Goal: Task Accomplishment & Management: Use online tool/utility

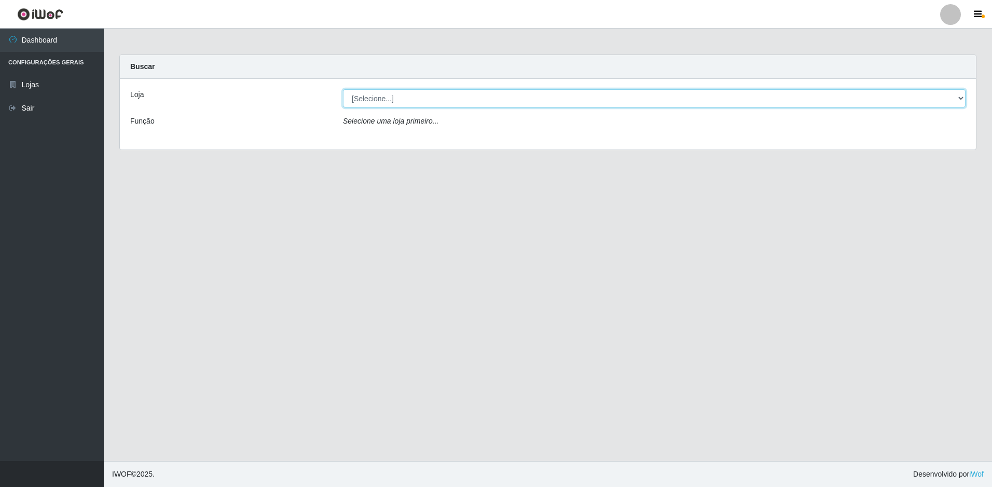
click at [404, 101] on select "[Selecione...] Extraplus - Loja 50 [GEOGRAPHIC_DATA]" at bounding box center [654, 98] width 622 height 18
select select "451"
click at [343, 89] on select "[Selecione...] Extraplus - Loja 50 [GEOGRAPHIC_DATA]" at bounding box center [654, 98] width 622 height 18
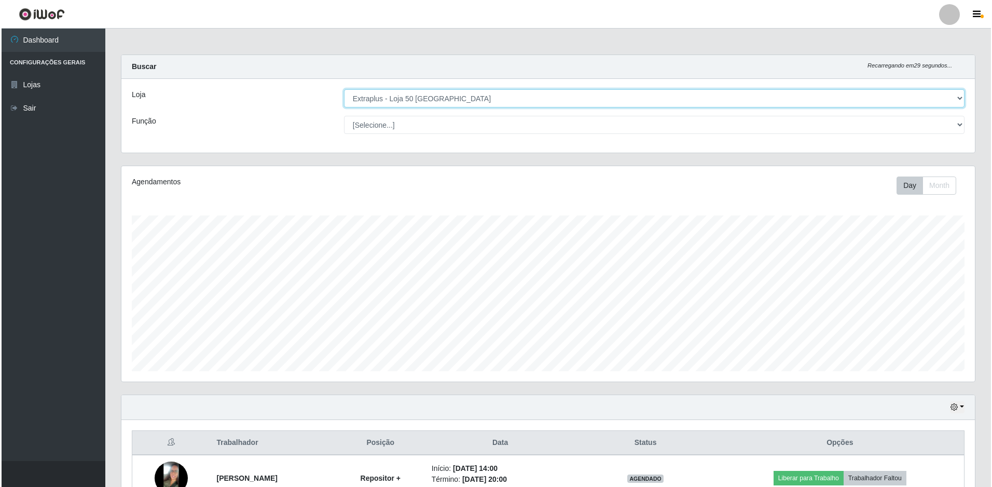
scroll to position [248, 0]
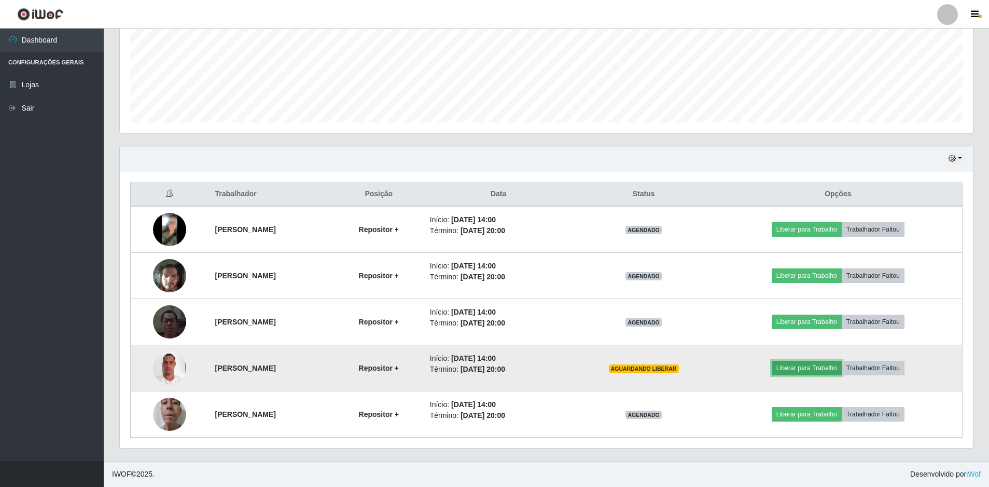
click at [825, 365] on button "Liberar para Trabalho" at bounding box center [807, 368] width 70 height 15
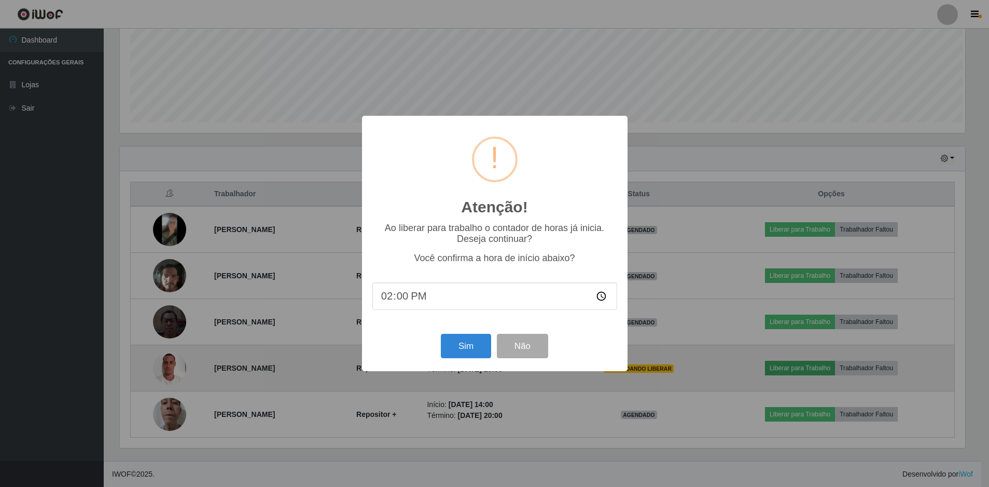
scroll to position [215, 848]
type input "14:00"
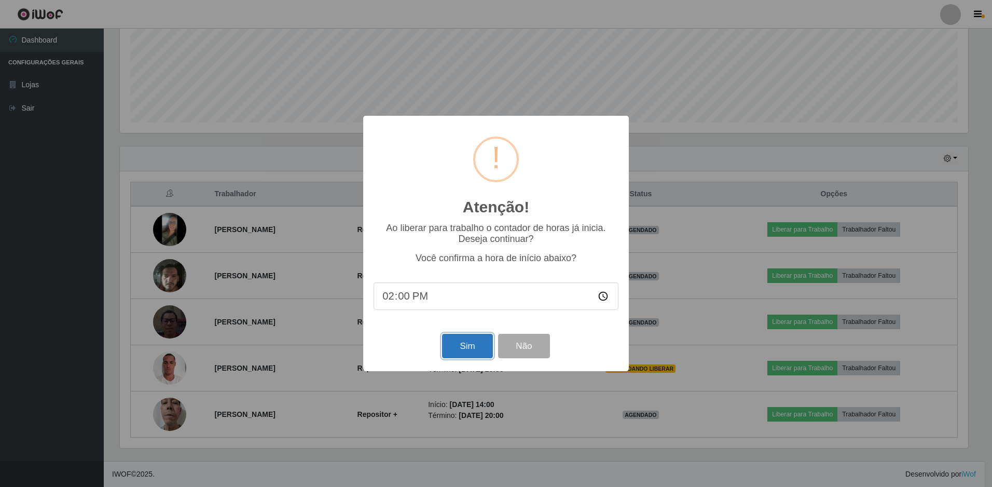
click at [466, 350] on button "Sim" at bounding box center [467, 346] width 50 height 24
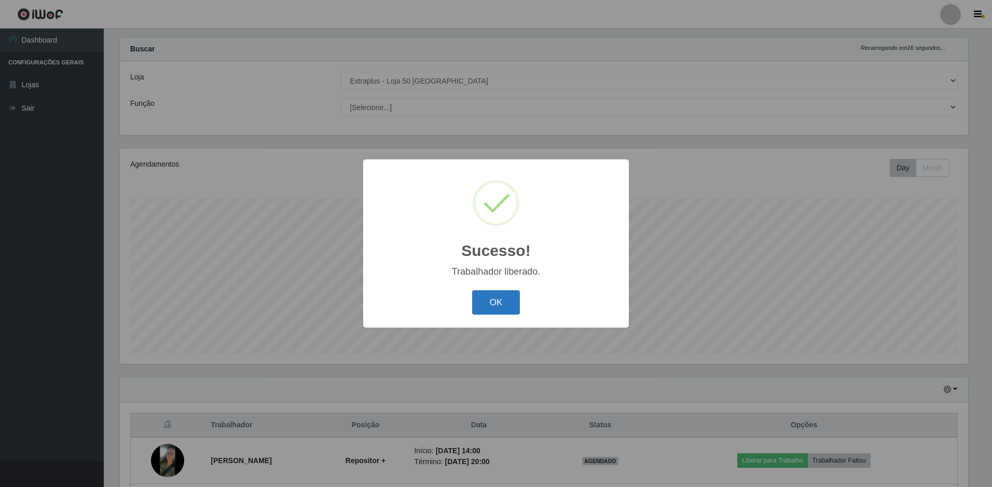
click at [490, 306] on button "OK" at bounding box center [496, 302] width 48 height 24
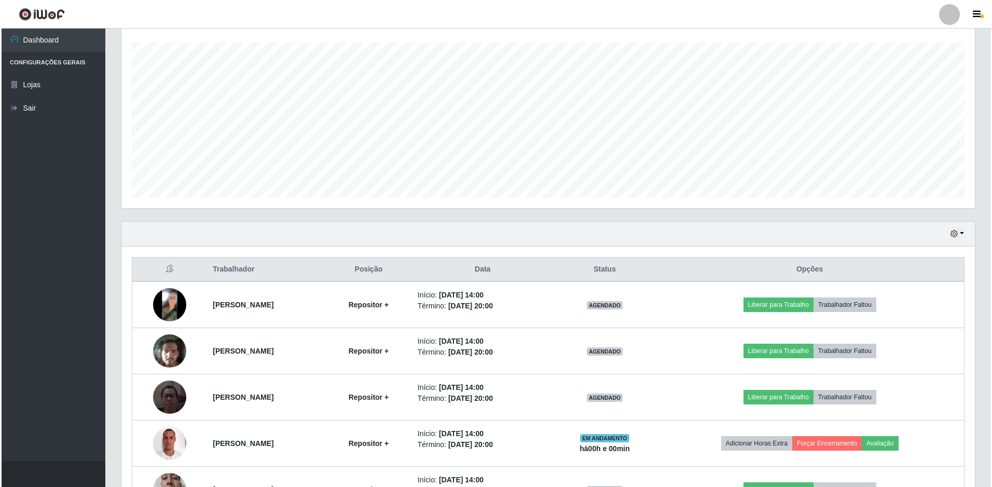
scroll to position [248, 0]
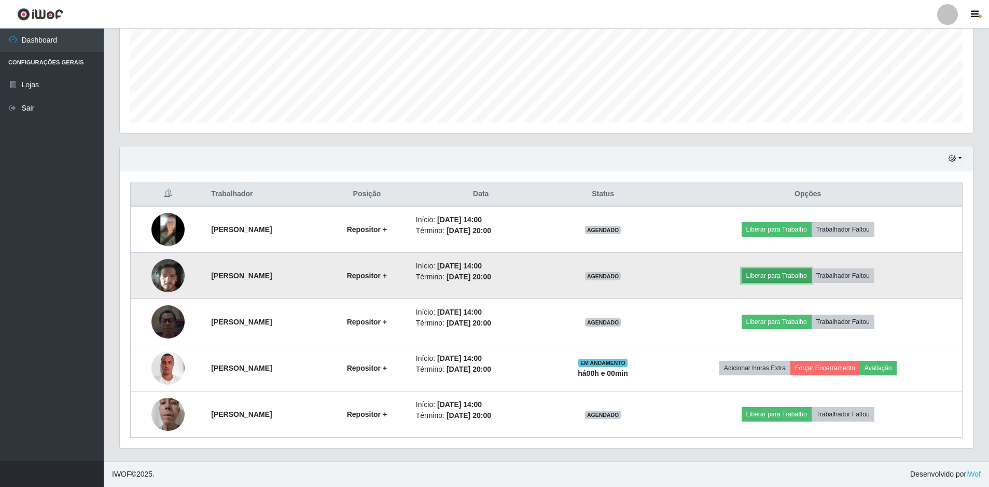
click at [776, 273] on button "Liberar para Trabalho" at bounding box center [777, 275] width 70 height 15
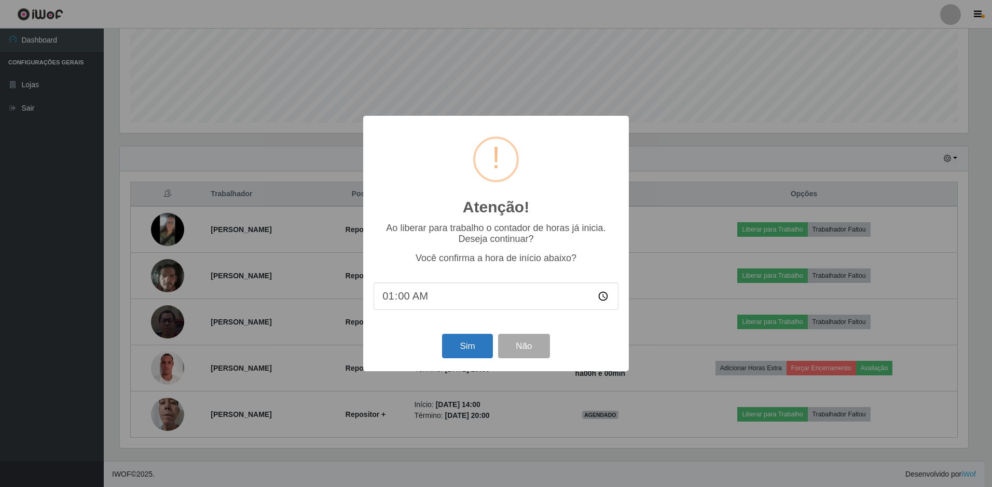
type input "14:00"
click at [462, 344] on button "Sim" at bounding box center [467, 346] width 50 height 24
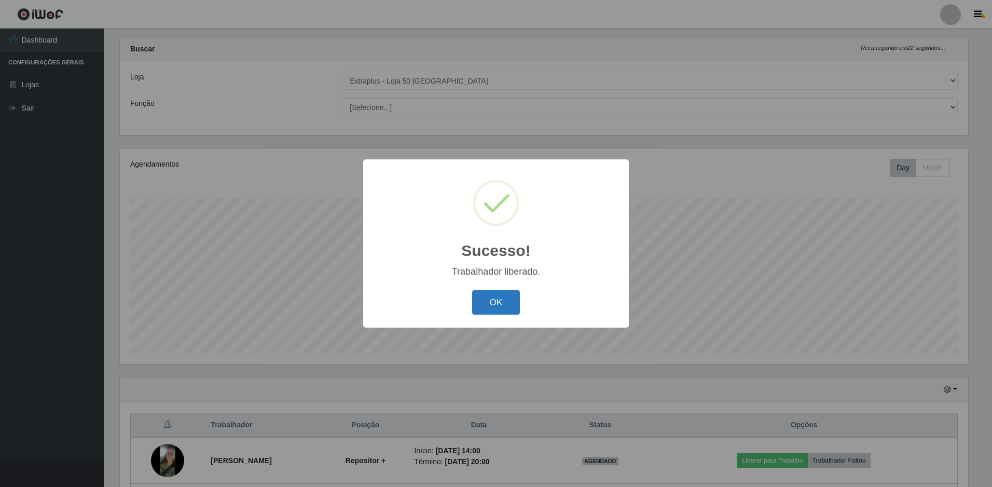
click at [491, 304] on button "OK" at bounding box center [496, 302] width 48 height 24
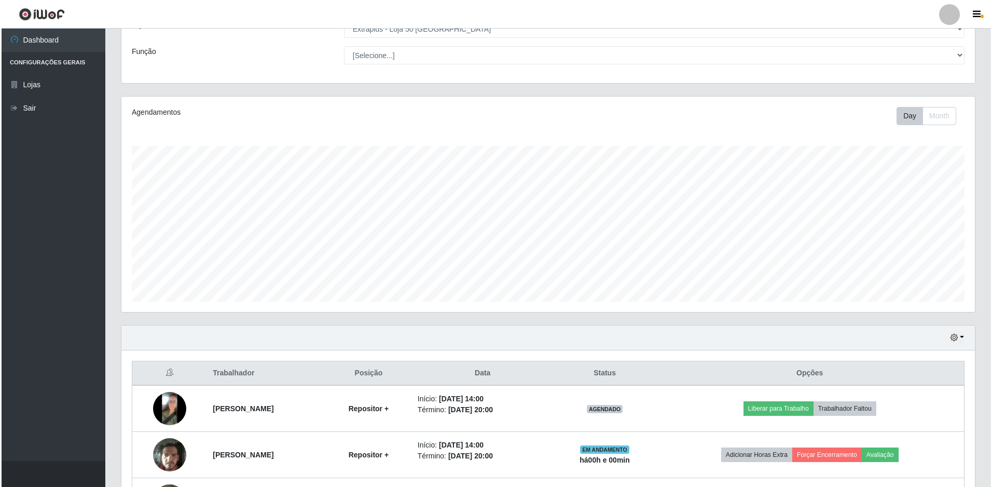
scroll to position [225, 0]
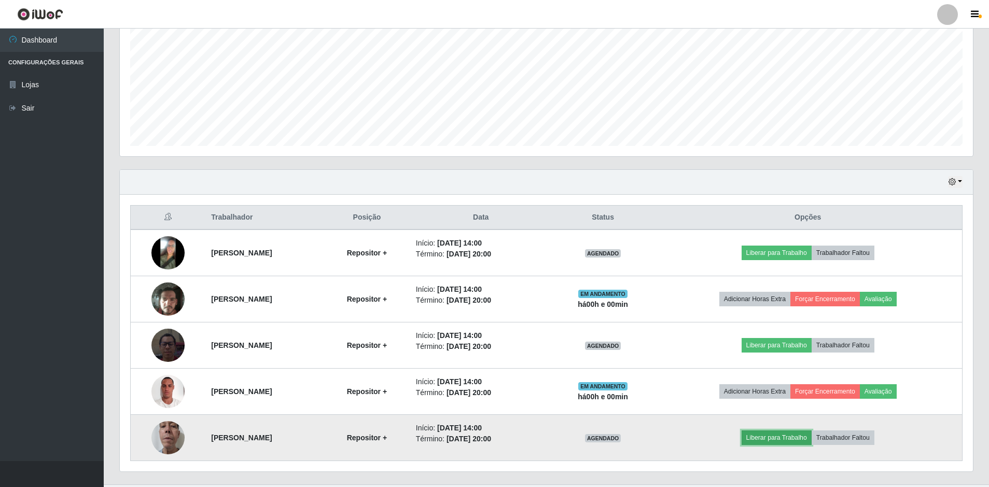
click at [786, 438] on button "Liberar para Trabalho" at bounding box center [777, 437] width 70 height 15
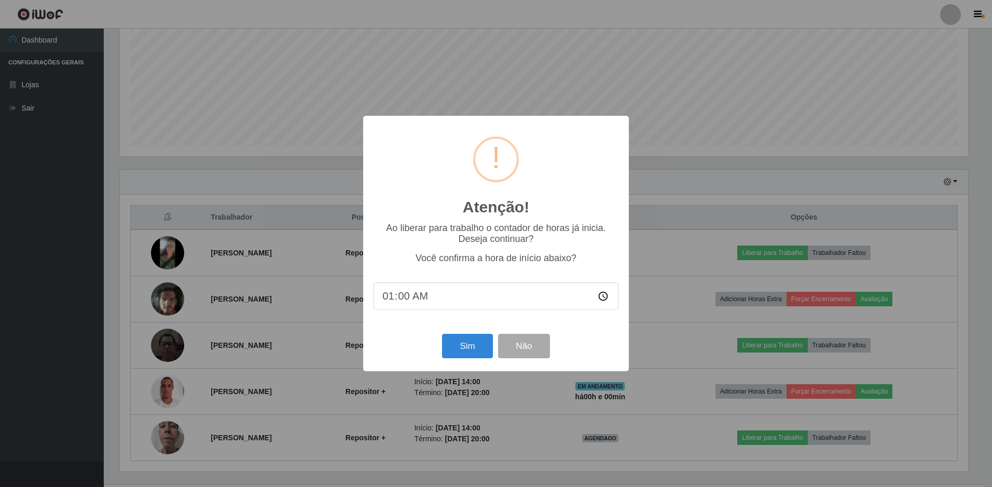
type input "14:00"
click at [481, 348] on button "Sim" at bounding box center [467, 346] width 50 height 24
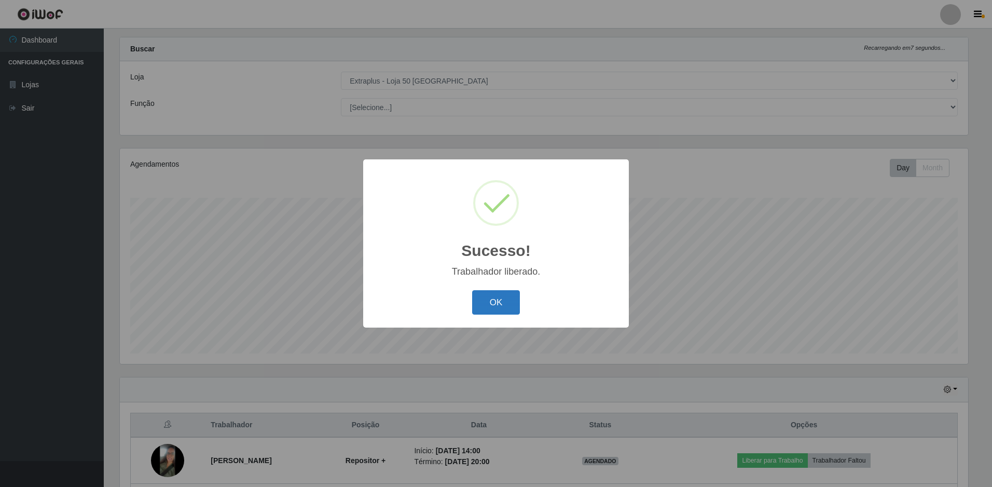
click at [487, 306] on button "OK" at bounding box center [496, 302] width 48 height 24
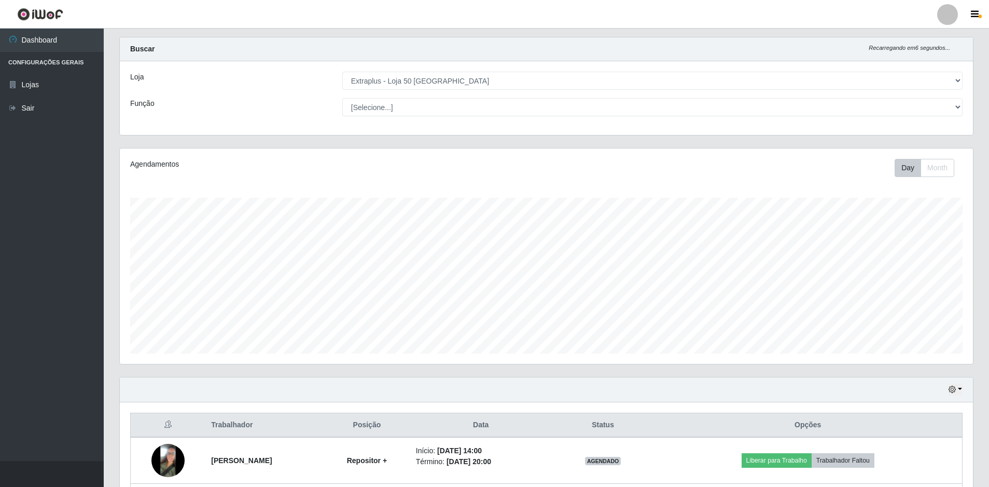
scroll to position [248, 0]
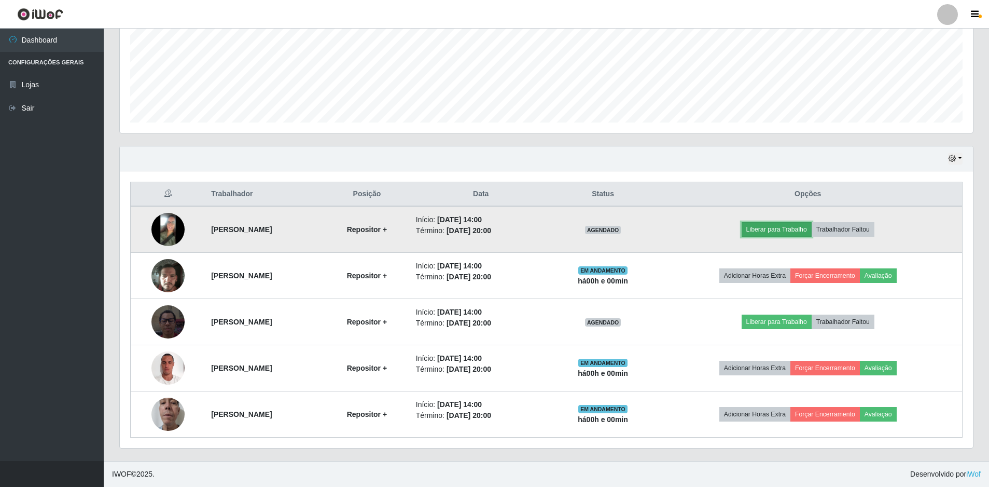
click at [787, 231] on button "Liberar para Trabalho" at bounding box center [777, 229] width 70 height 15
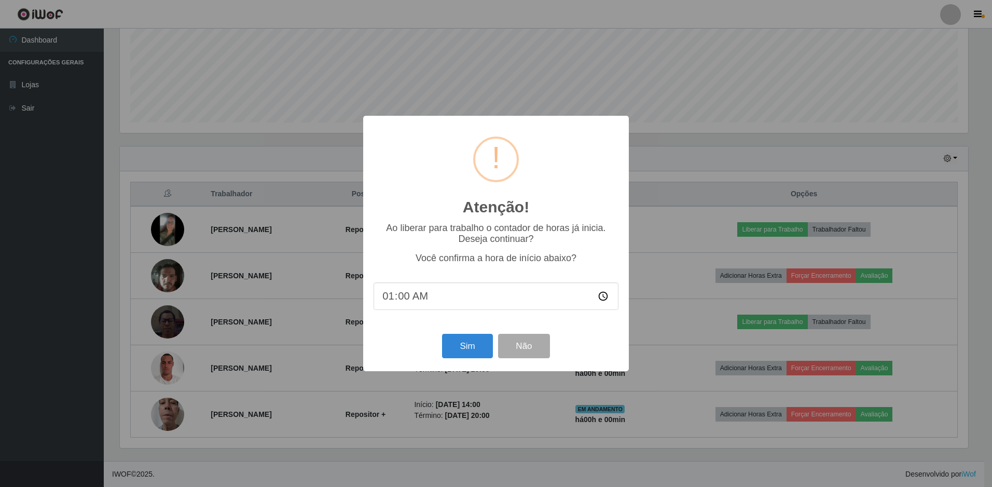
type input "14:00"
click at [474, 338] on button "Sim" at bounding box center [467, 346] width 50 height 24
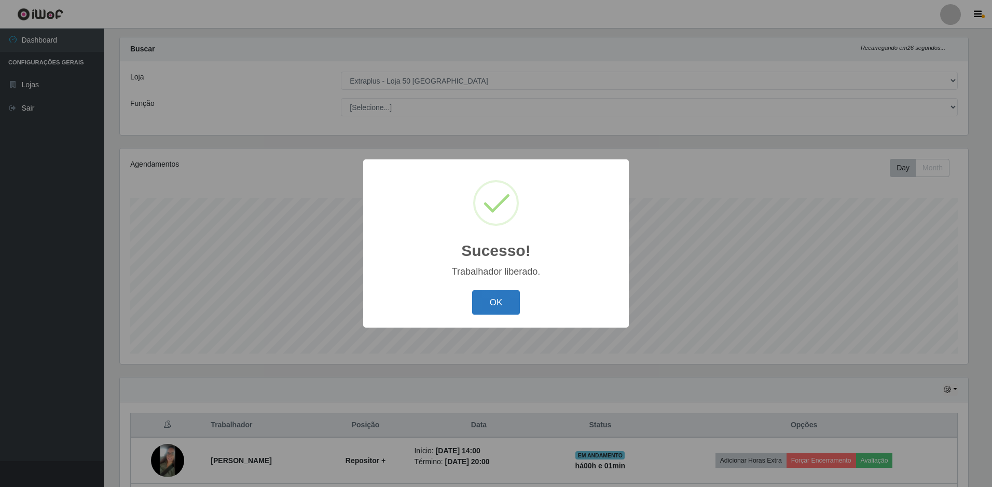
click at [492, 303] on button "OK" at bounding box center [496, 302] width 48 height 24
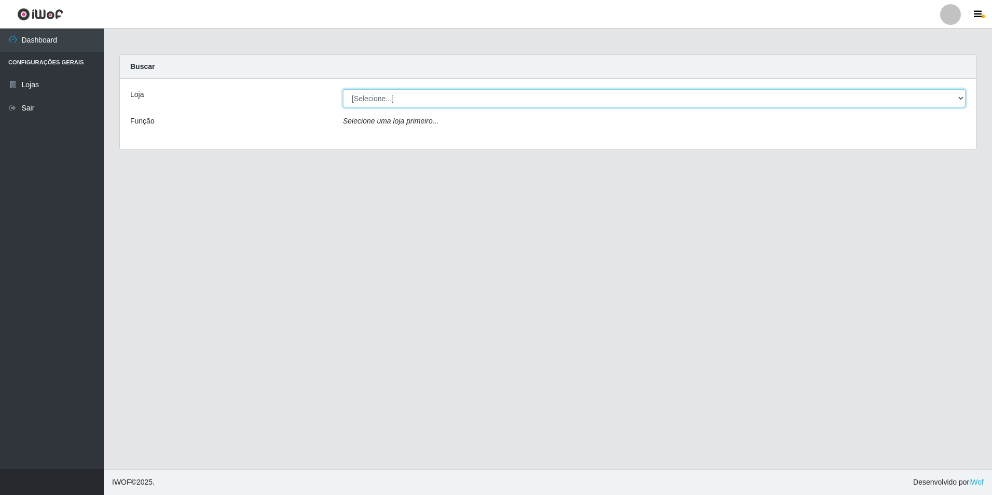
click at [400, 97] on select "[Selecione...] Extraplus - Loja 50 [GEOGRAPHIC_DATA]" at bounding box center [654, 98] width 622 height 18
select select "451"
click at [343, 89] on select "[Selecione...] Extraplus - Loja 50 [GEOGRAPHIC_DATA]" at bounding box center [654, 98] width 622 height 18
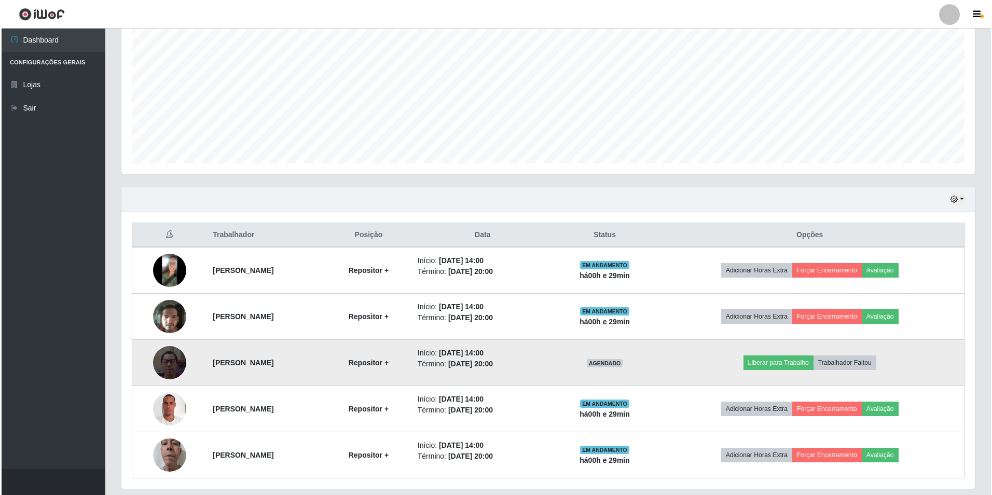
scroll to position [240, 0]
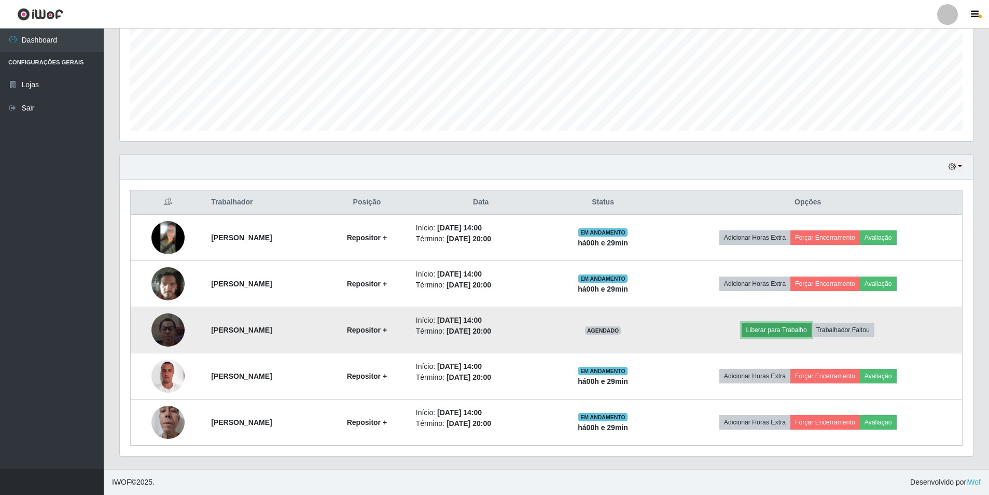
click at [810, 332] on button "Liberar para Trabalho" at bounding box center [777, 330] width 70 height 15
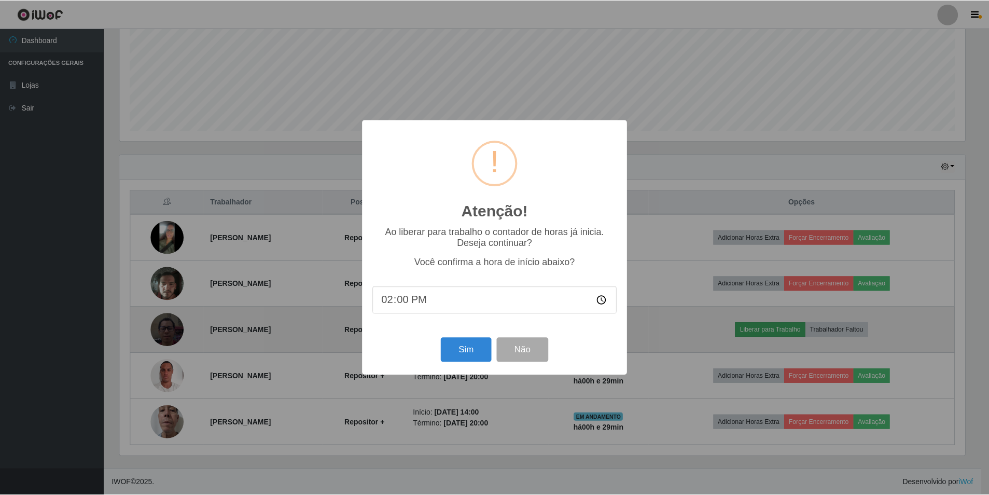
scroll to position [215, 848]
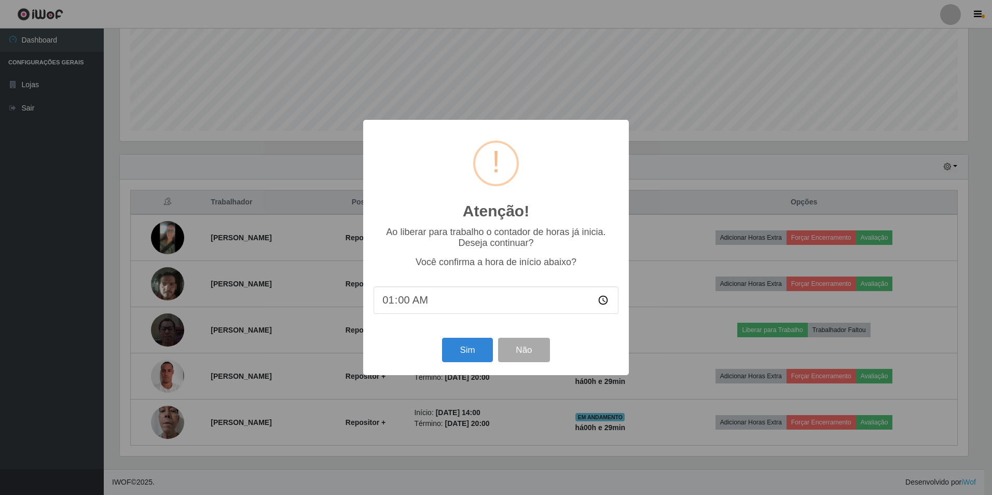
type input "14:00"
click at [470, 352] on button "Sim" at bounding box center [467, 350] width 50 height 24
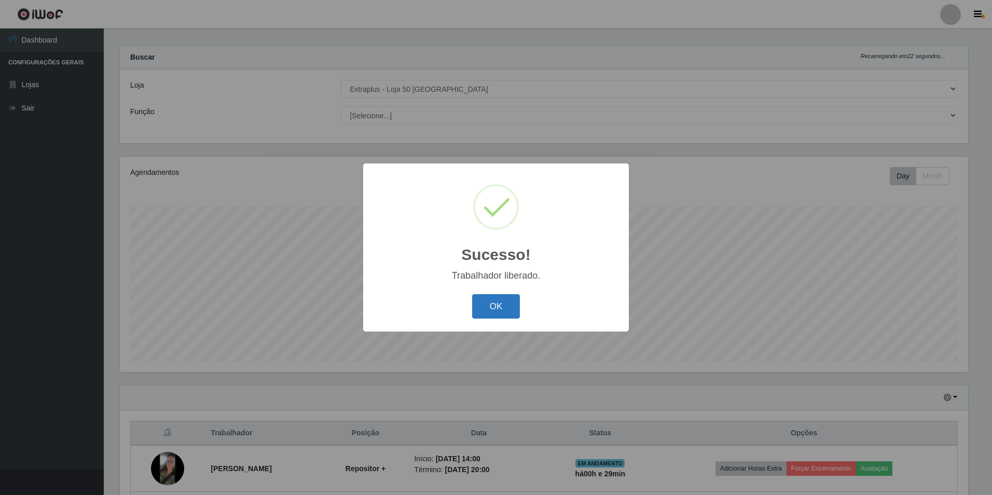
click at [495, 304] on button "OK" at bounding box center [496, 306] width 48 height 24
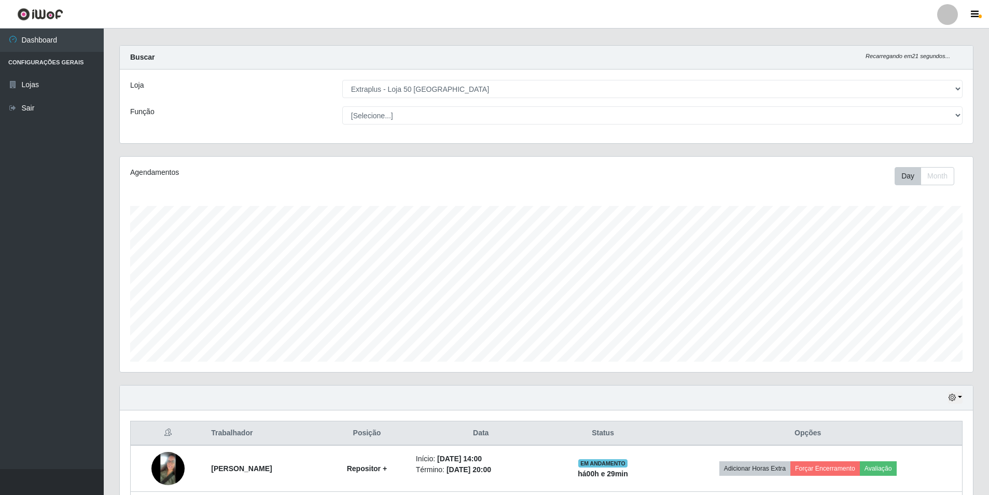
scroll to position [240, 0]
